Goal: Information Seeking & Learning: Learn about a topic

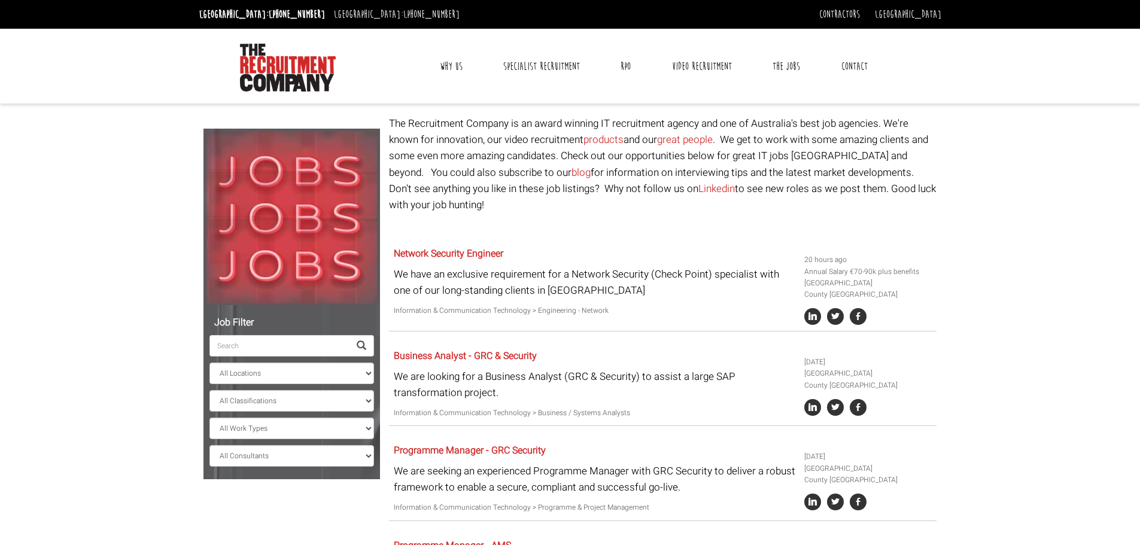
click at [302, 342] on input "search" at bounding box center [279, 346] width 140 height 22
click at [287, 370] on select "All Locations Sydney Melbourne Ireland Sydney CBD Parramatta Circular Quay Nort…" at bounding box center [291, 374] width 165 height 22
select select "[GEOGRAPHIC_DATA]"
click at [209, 363] on select "All Locations Sydney Melbourne Ireland Sydney CBD Parramatta Circular Quay Nort…" at bounding box center [291, 374] width 165 height 22
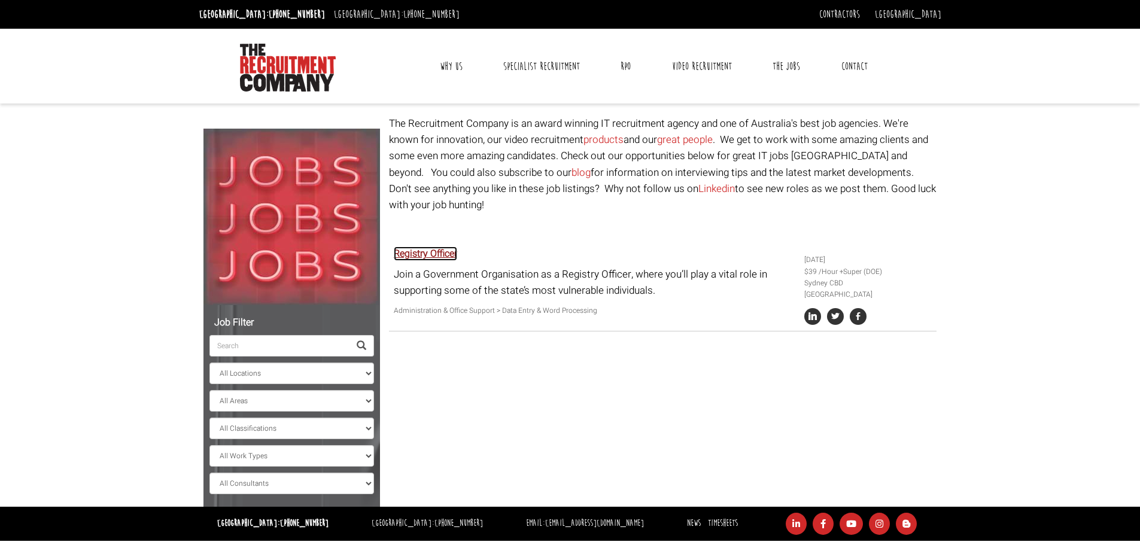
click at [430, 247] on link "Registry Officer" at bounding box center [425, 254] width 63 height 14
